Goal: Download file/media

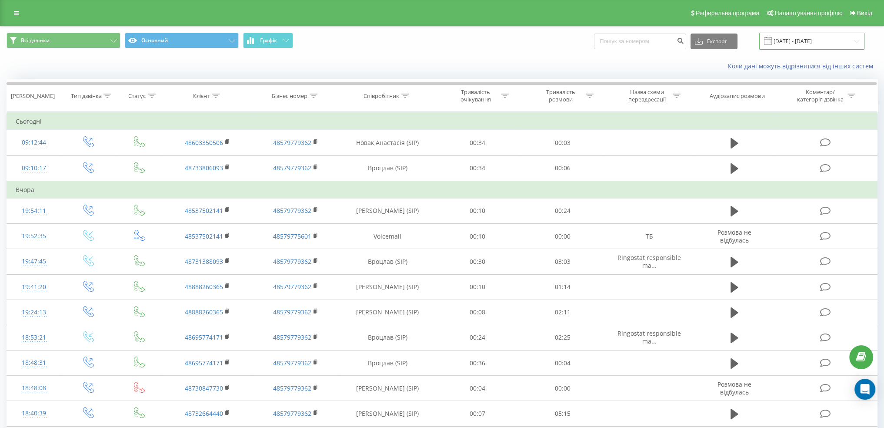
click at [803, 46] on input "[DATE] - [DATE]" at bounding box center [812, 41] width 105 height 17
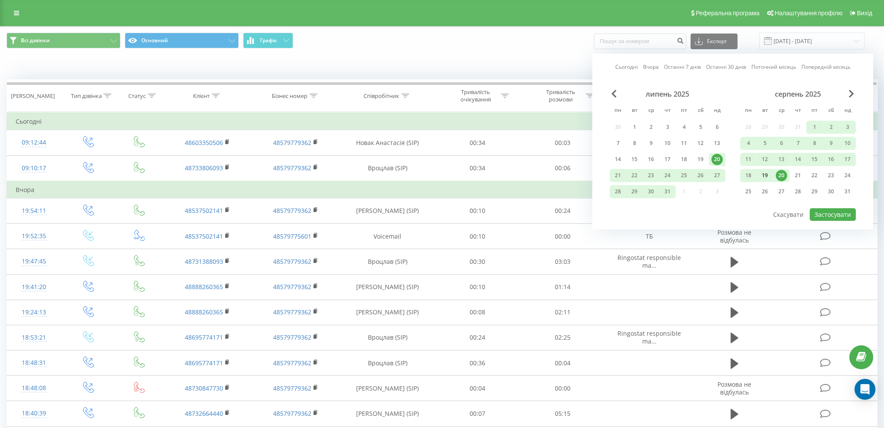
click at [773, 169] on div "19" at bounding box center [765, 175] width 17 height 13
click at [772, 169] on div "19" at bounding box center [765, 175] width 17 height 13
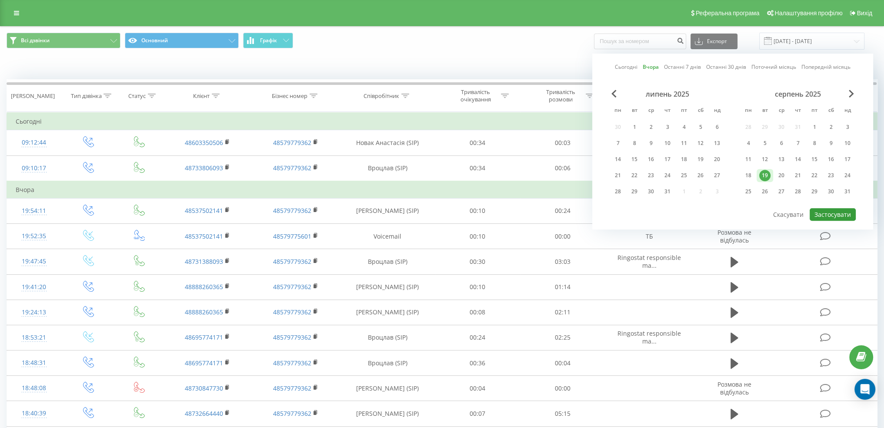
drag, startPoint x: 841, startPoint y: 211, endPoint x: 823, endPoint y: 187, distance: 30.2
click at [841, 211] on button "Застосувати" at bounding box center [833, 214] width 46 height 13
type input "[DATE] - [DATE]"
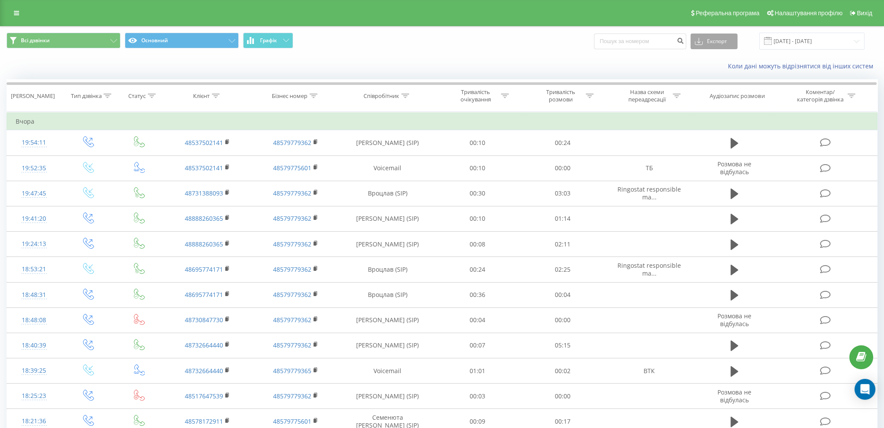
click at [728, 45] on button "Експорт" at bounding box center [714, 41] width 47 height 16
click at [714, 80] on div ".xls" at bounding box center [714, 73] width 46 height 16
click at [793, 37] on input "[DATE] - [DATE]" at bounding box center [812, 41] width 105 height 17
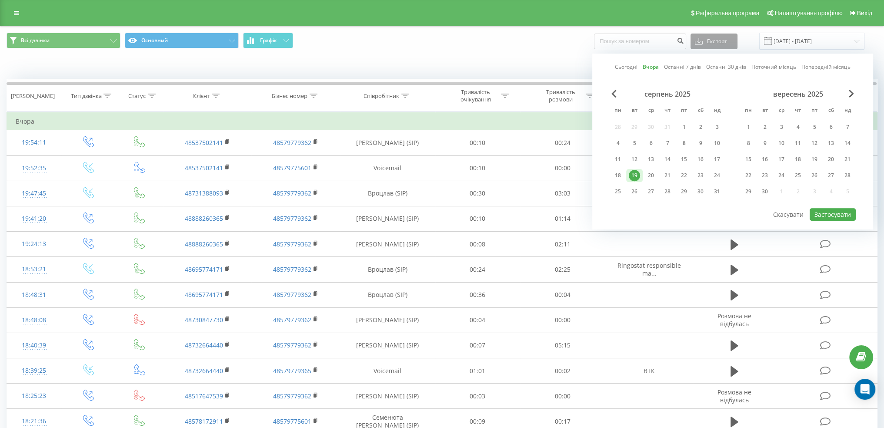
click at [721, 44] on button "Експорт" at bounding box center [714, 41] width 47 height 16
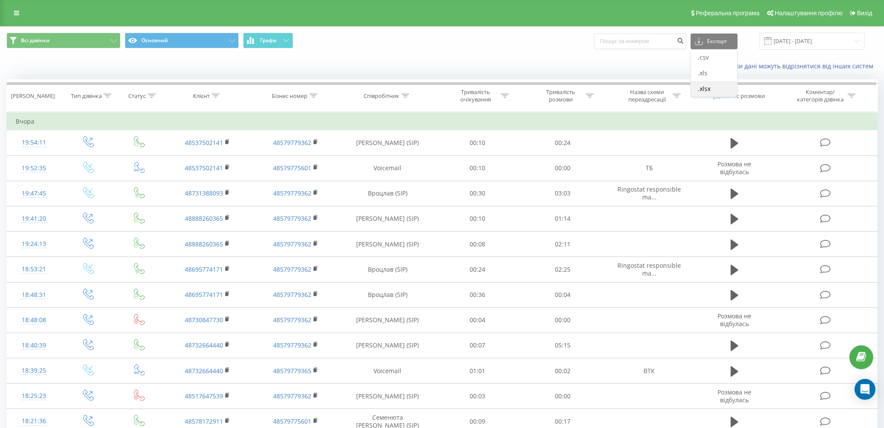
click at [711, 84] on span ".xlsx" at bounding box center [704, 88] width 13 height 8
